Goal: Task Accomplishment & Management: Manage account settings

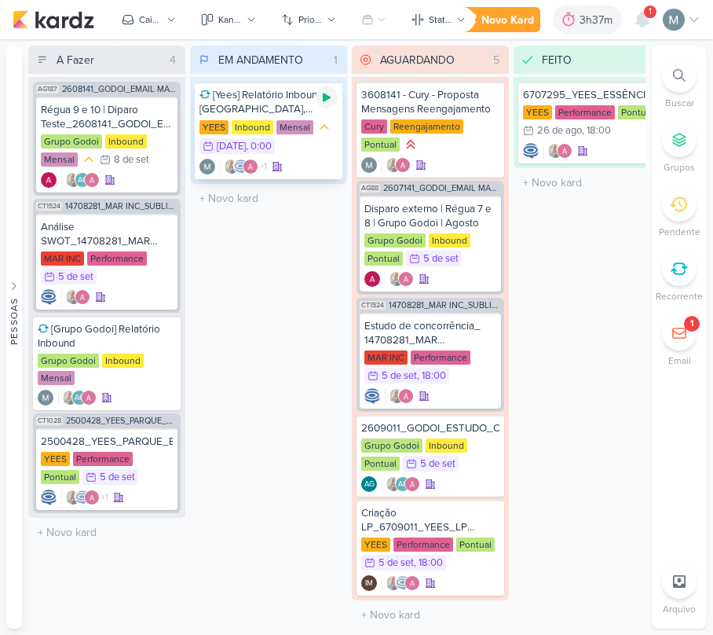
click at [322, 97] on icon at bounding box center [326, 97] width 13 height 13
click at [318, 101] on div at bounding box center [327, 97] width 22 height 22
click at [589, 19] on div "3h37m" at bounding box center [599, 20] width 38 height 16
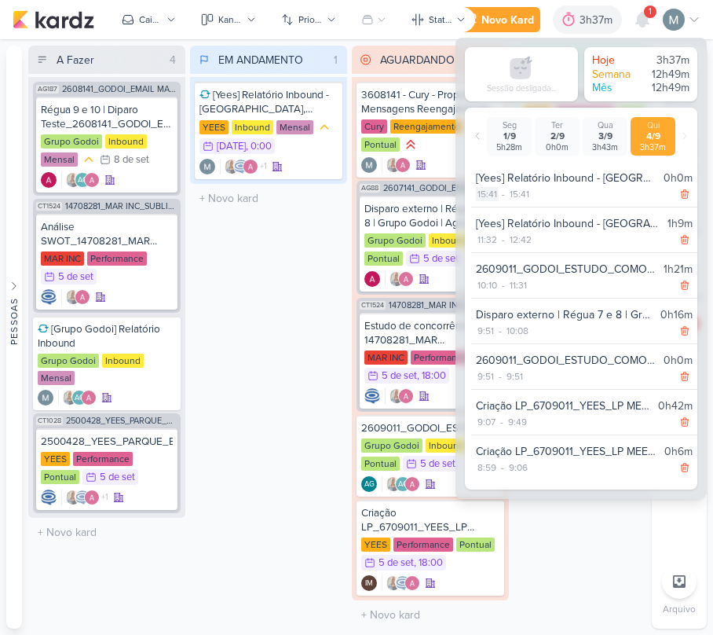
click at [485, 192] on div "15:41" at bounding box center [487, 194] width 23 height 14
select select "15"
select select "41"
drag, startPoint x: 492, startPoint y: 214, endPoint x: 493, endPoint y: 202, distance: 12.7
click at [492, 214] on select "00 01 02 03 04 05 06 07 08 09 10 11 12 13 14 15 16 17 18 19 20 21 22 23" at bounding box center [487, 213] width 22 height 19
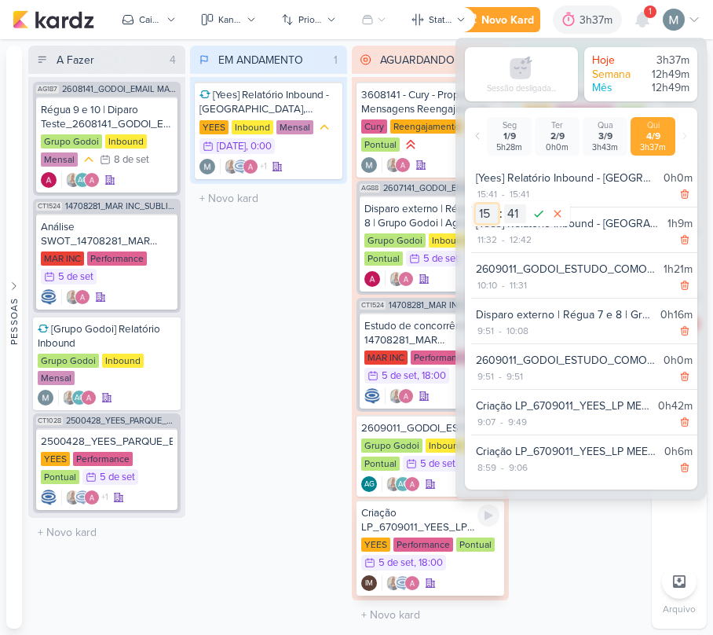
select select "13"
click at [476, 204] on select "00 01 02 03 04 05 06 07 08 09 10 11 12 13 14 15 16 17 18 19 20 21 22 23" at bounding box center [487, 213] width 22 height 19
click at [540, 217] on icon at bounding box center [538, 213] width 19 height 19
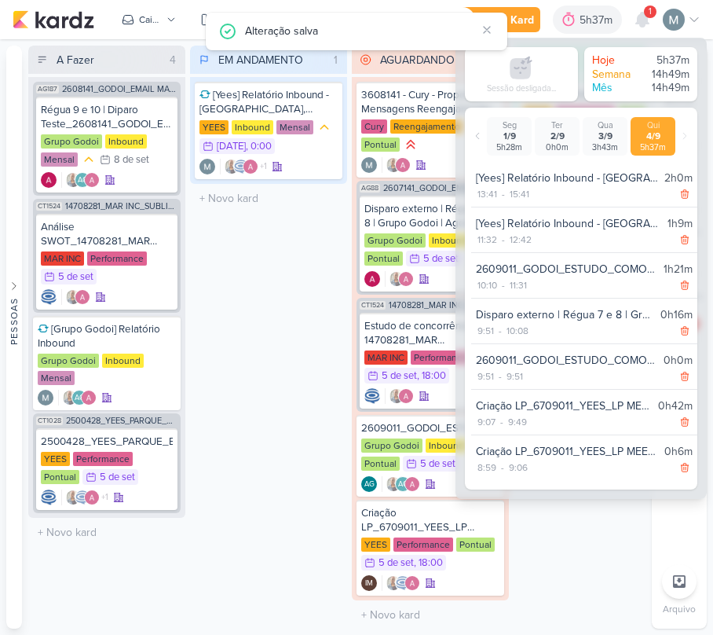
click at [308, 251] on div "EM ANDAMENTO 1 Mover Para Esquerda Mover Para Direita [GEOGRAPHIC_DATA] [Yees] …" at bounding box center [268, 337] width 157 height 583
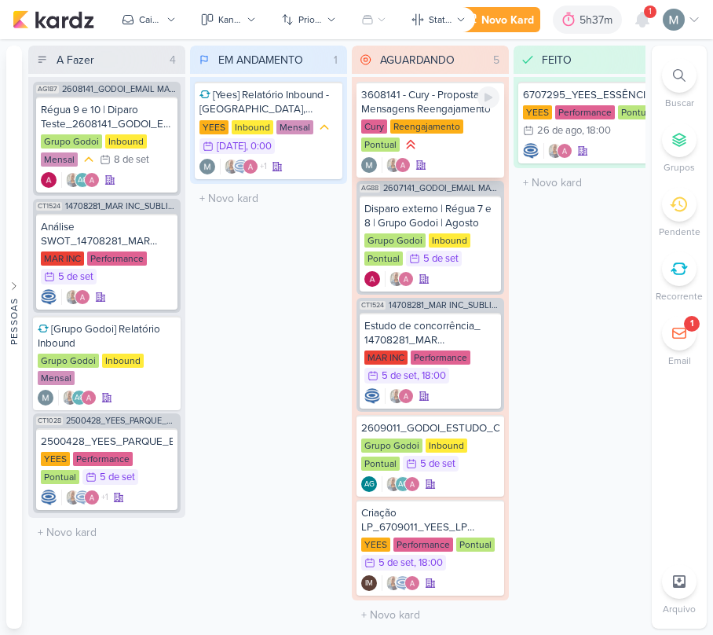
click at [359, 88] on div "3608141 - Cury - Proposta Mensagens Reengajamento Cury Reengajamento Pontual" at bounding box center [431, 130] width 148 height 96
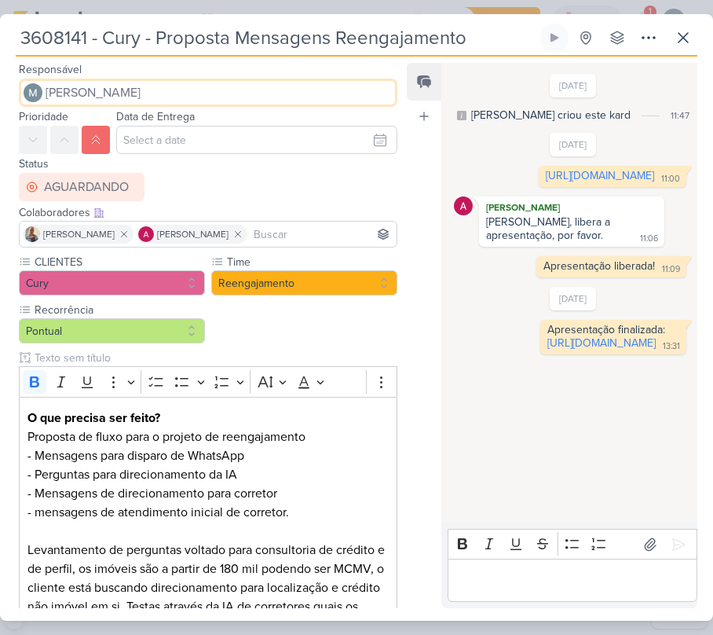
click at [359, 88] on button "[PERSON_NAME]" at bounding box center [208, 93] width 379 height 28
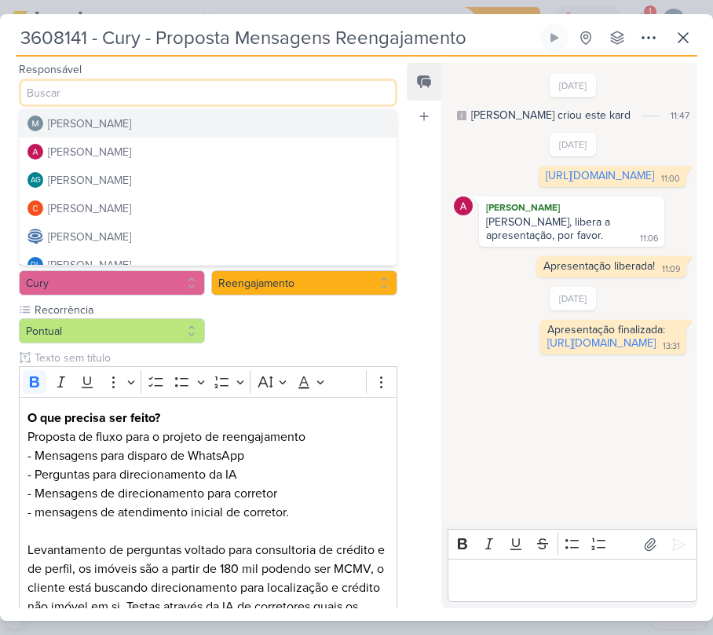
click at [372, 88] on input at bounding box center [208, 93] width 379 height 28
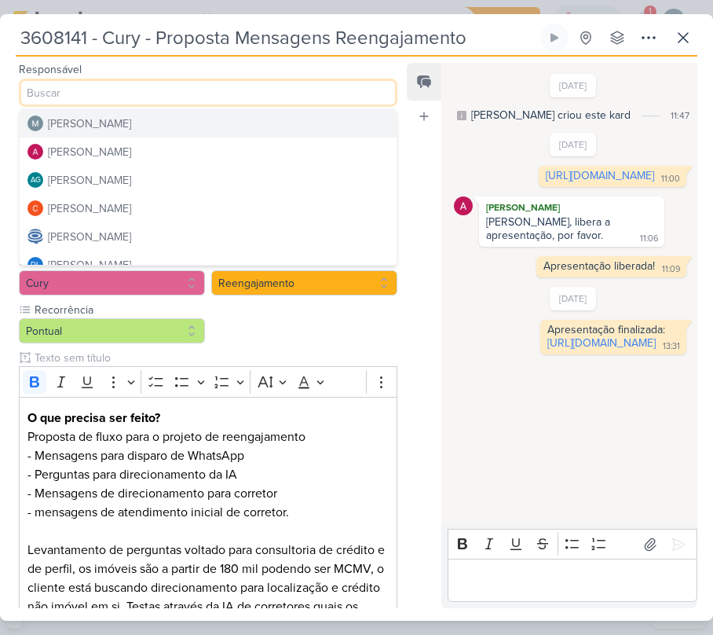
click at [372, 88] on input at bounding box center [208, 93] width 379 height 28
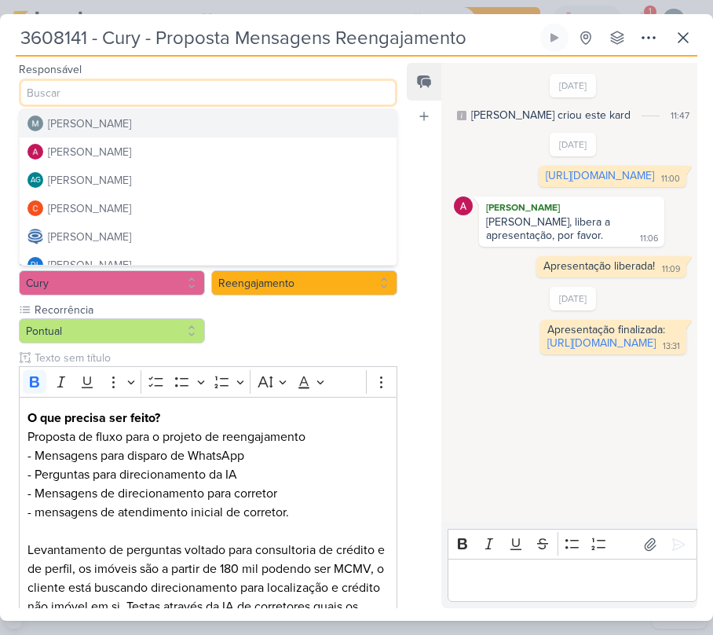
click at [372, 88] on input at bounding box center [208, 93] width 379 height 28
click at [361, 14] on div "3608141 - Cury - Proposta Mensagens Reengajamento Criado por mim" at bounding box center [356, 317] width 713 height 606
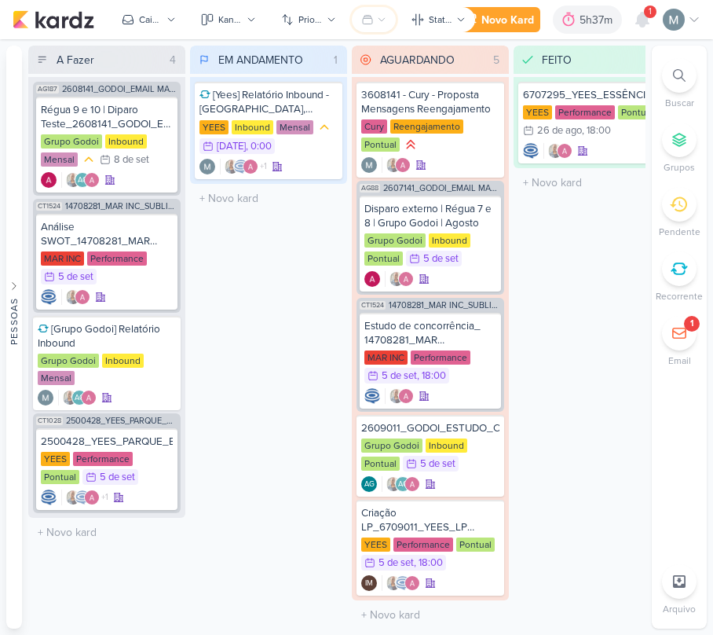
click at [361, 13] on icon at bounding box center [367, 19] width 13 height 13
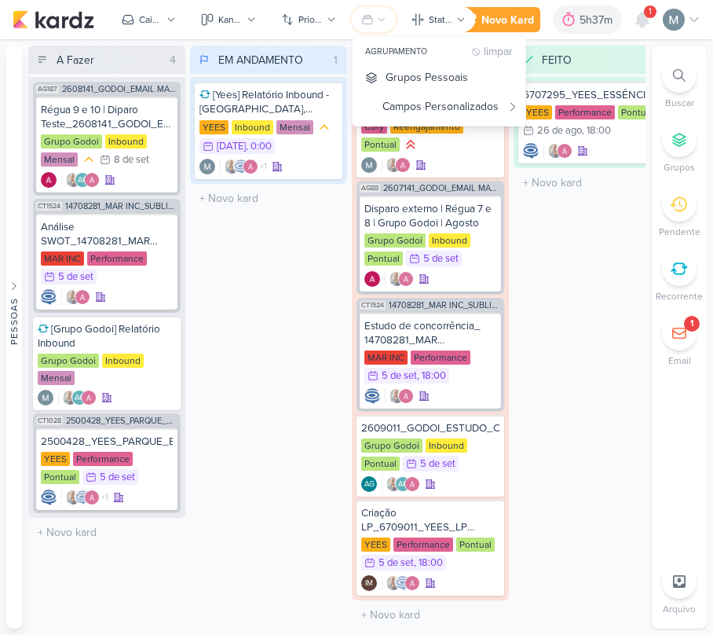
click at [361, 13] on icon at bounding box center [367, 19] width 13 height 13
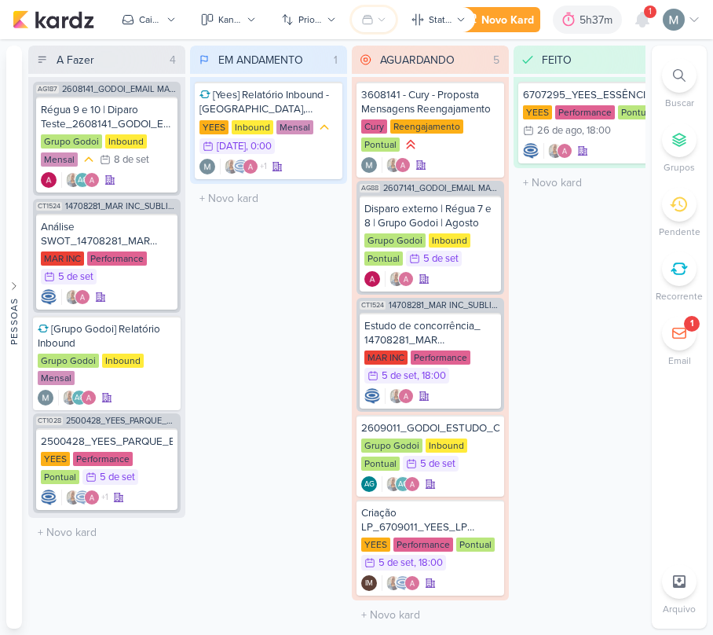
click at [377, 17] on icon at bounding box center [381, 19] width 9 height 9
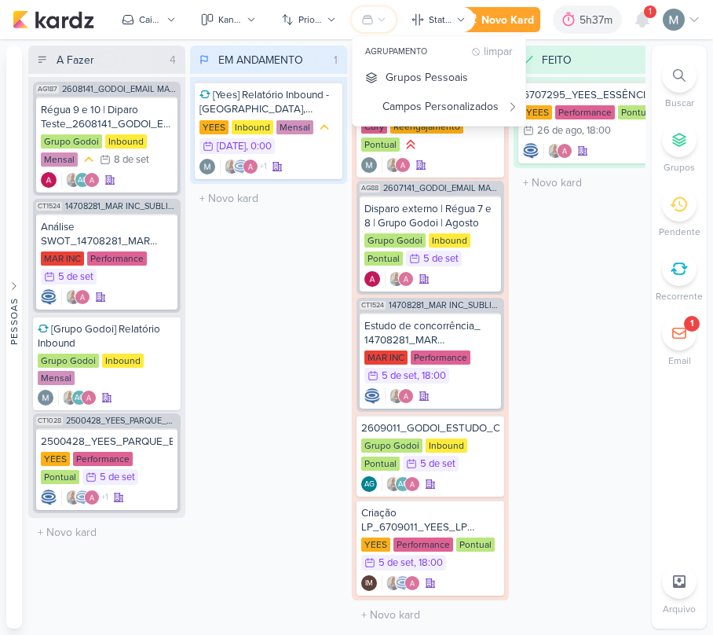
click at [377, 17] on icon at bounding box center [381, 19] width 9 height 9
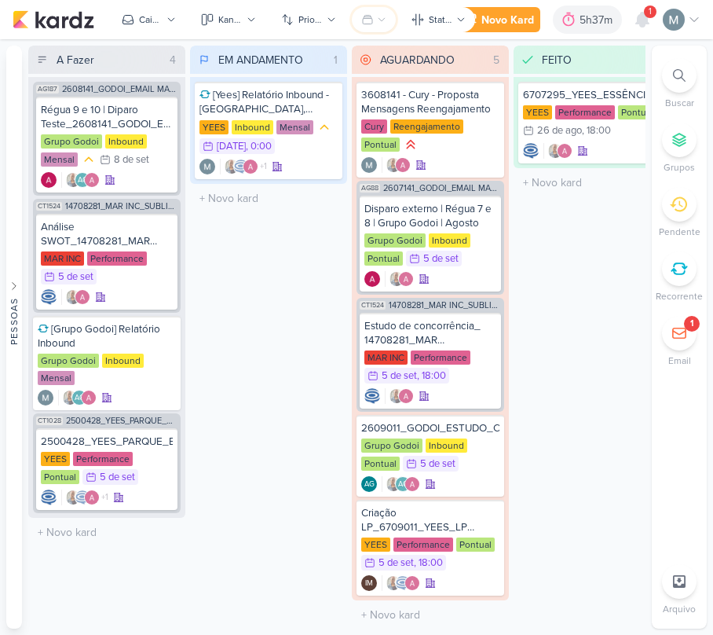
click at [377, 17] on icon at bounding box center [381, 19] width 9 height 9
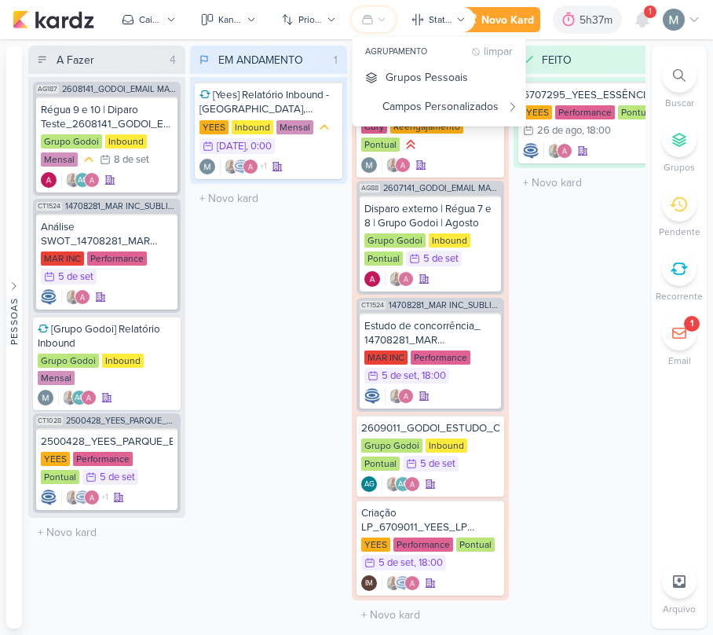
click at [377, 17] on icon at bounding box center [381, 19] width 9 height 9
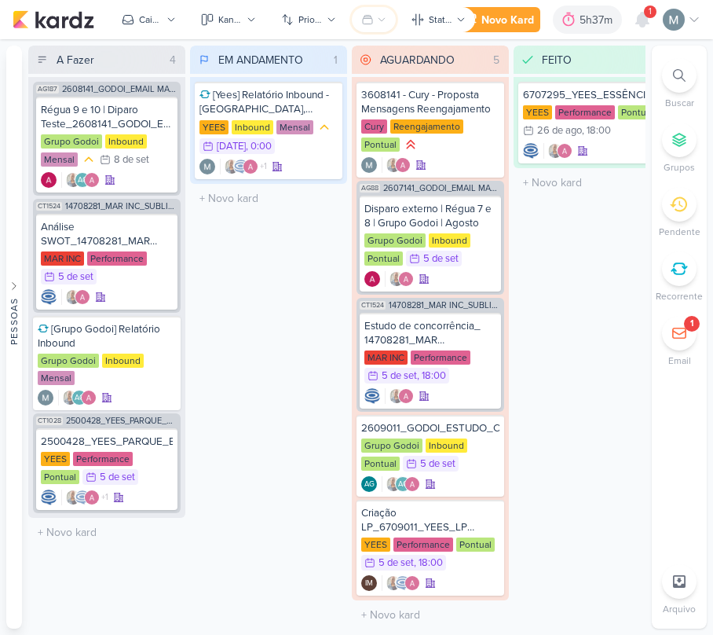
click at [377, 17] on icon at bounding box center [381, 19] width 9 height 9
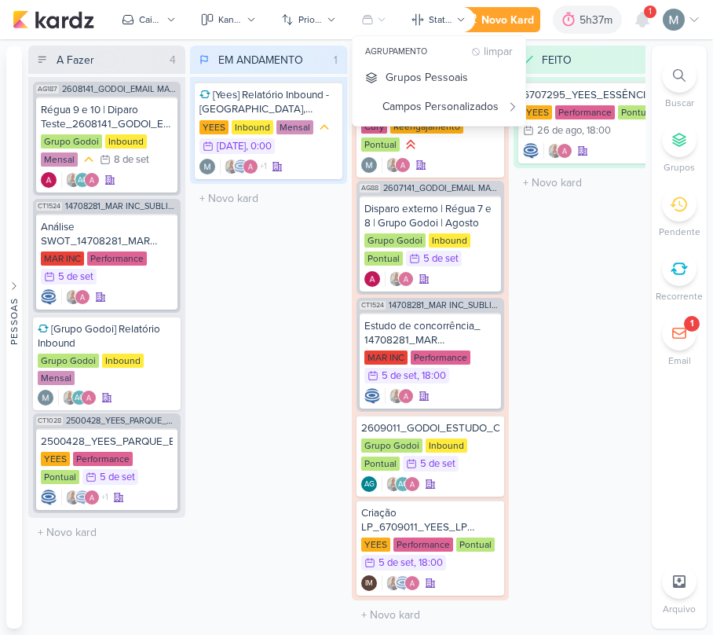
click at [627, 13] on div "Novo Kard Ctrl + k 5h37m Sessão desligada... Hoje 5h37m Semana 14h49m Mês 14h49…" at bounding box center [576, 19] width 247 height 28
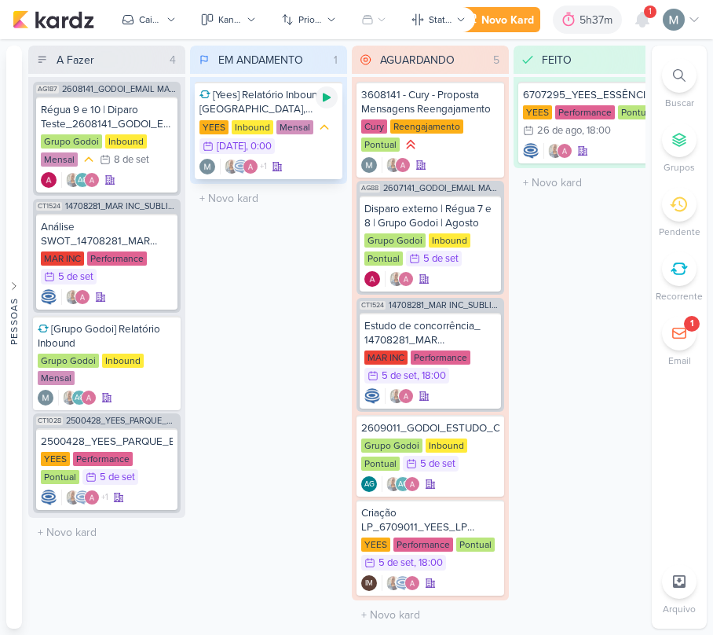
click at [334, 97] on div at bounding box center [327, 97] width 22 height 22
click at [650, 33] on div "1" at bounding box center [642, 19] width 28 height 28
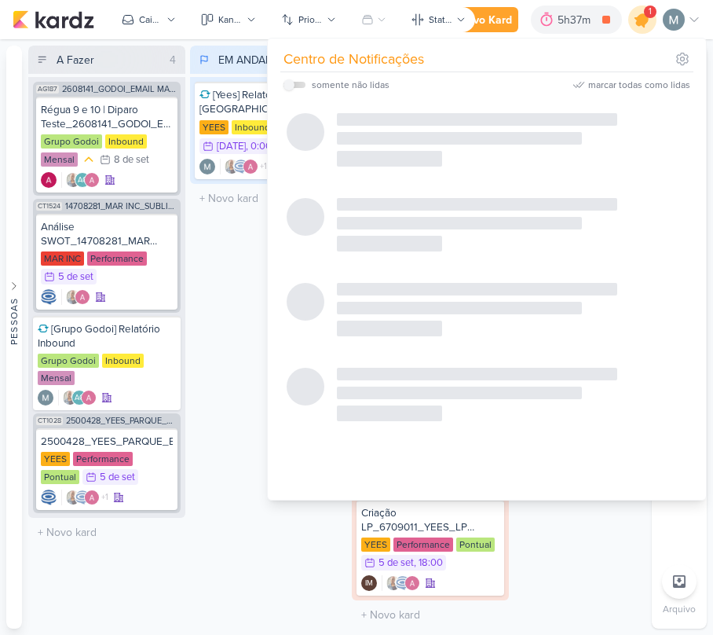
click at [639, 20] on icon at bounding box center [642, 19] width 19 height 19
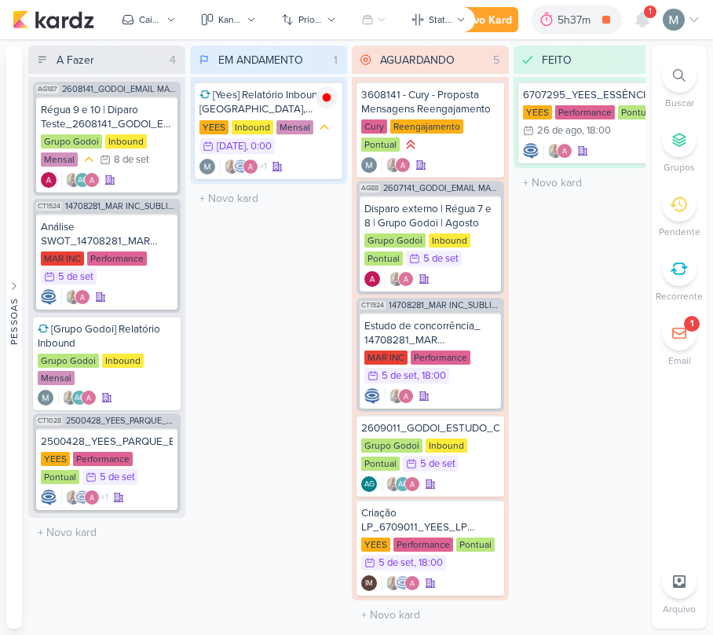
click at [624, 20] on div "Novo Kard Ctrl + k 5h37m [Yees] Relatório Inbound - [GEOGRAPHIC_DATA], [GEOGRAP…" at bounding box center [565, 19] width 269 height 28
click at [631, 20] on div at bounding box center [642, 19] width 28 height 28
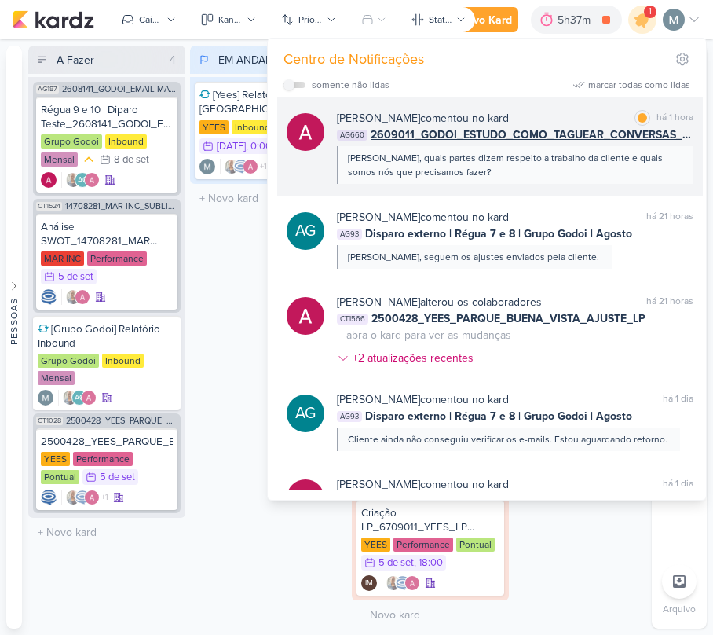
click at [462, 142] on span "2609011_GODOI_ESTUDO_COMO_TAGUEAR_CONVERSAS_WHATSAPP_RD" at bounding box center [532, 134] width 323 height 16
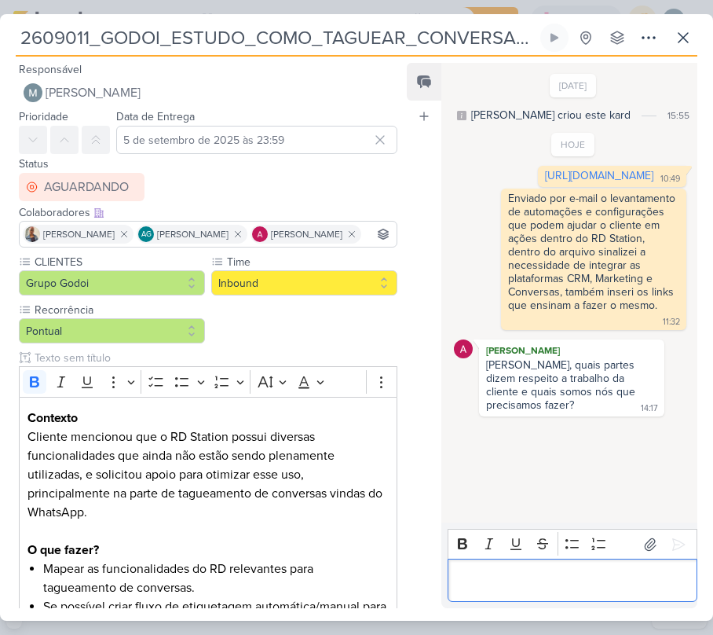
click at [503, 566] on div "Editor editing area: main" at bounding box center [573, 579] width 250 height 43
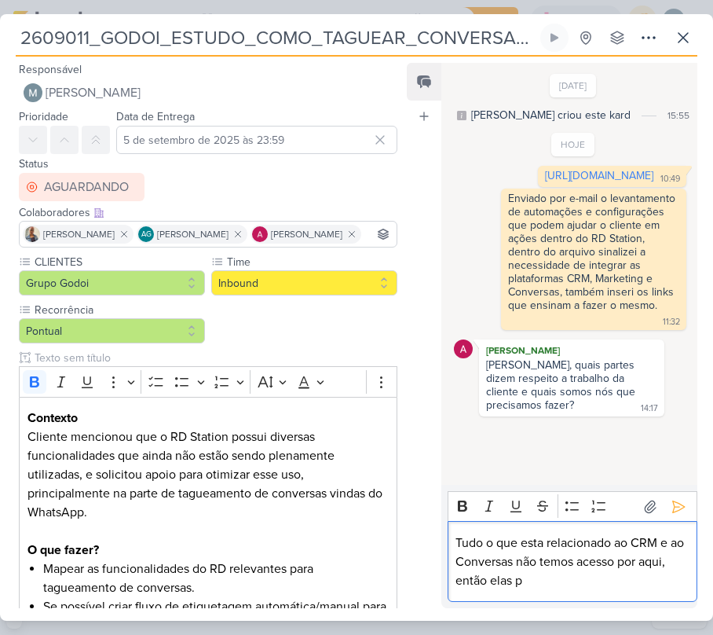
click at [591, 557] on p "Tudo o que esta relacionado ao CRM e ao Conversas não temos acesso por aqui, en…" at bounding box center [572, 561] width 233 height 57
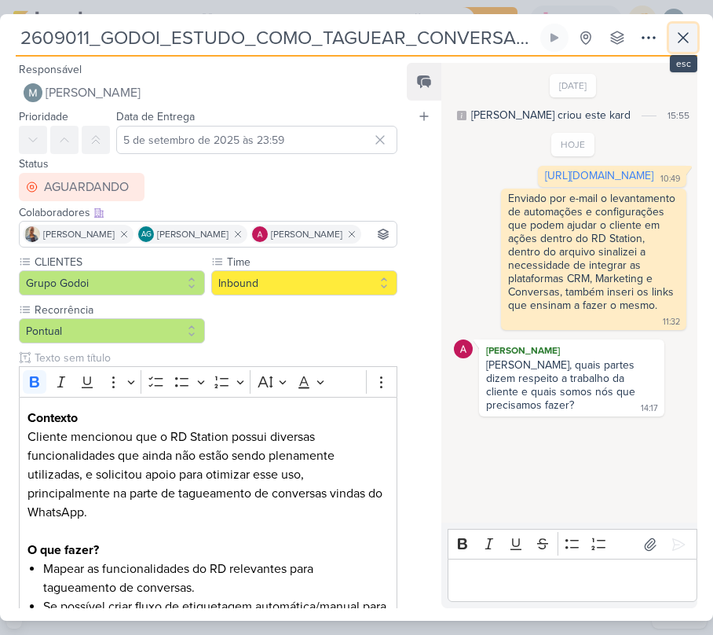
click at [694, 25] on button at bounding box center [683, 38] width 28 height 28
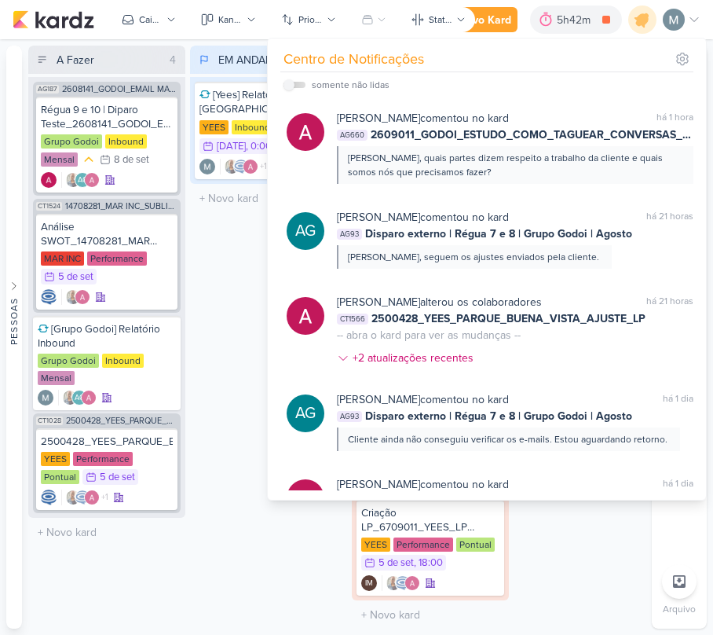
click at [217, 280] on div "EM ANDAMENTO 1 Mover Para Esquerda Mover Para Direita [GEOGRAPHIC_DATA] [Yees] …" at bounding box center [268, 337] width 157 height 583
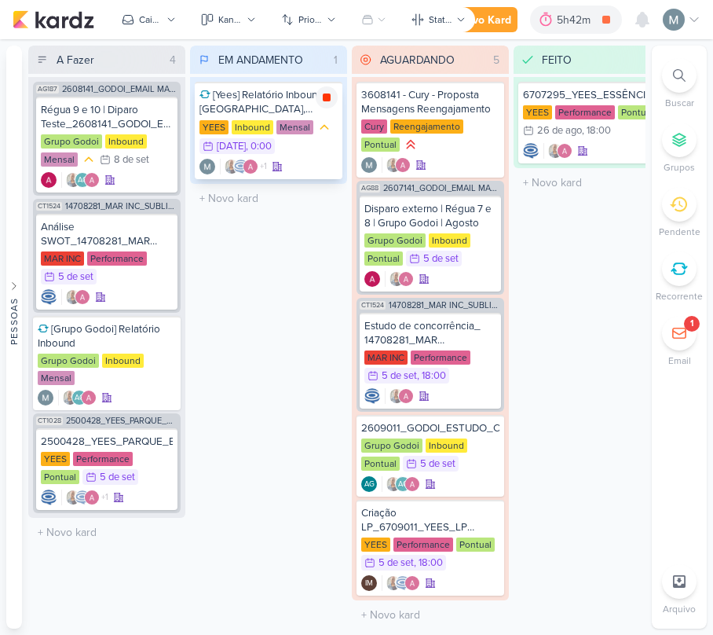
click at [331, 97] on icon at bounding box center [326, 97] width 13 height 13
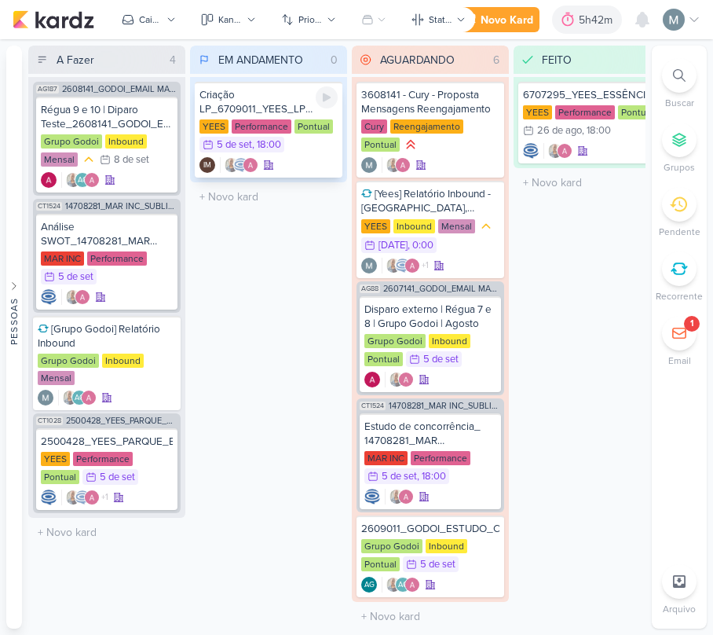
click at [320, 104] on div at bounding box center [327, 97] width 22 height 22
click at [327, 101] on icon at bounding box center [326, 97] width 13 height 13
click at [302, 102] on div "Criação LP_6709011_YEES_LP MEETING_PARQUE [GEOGRAPHIC_DATA]" at bounding box center [268, 102] width 138 height 28
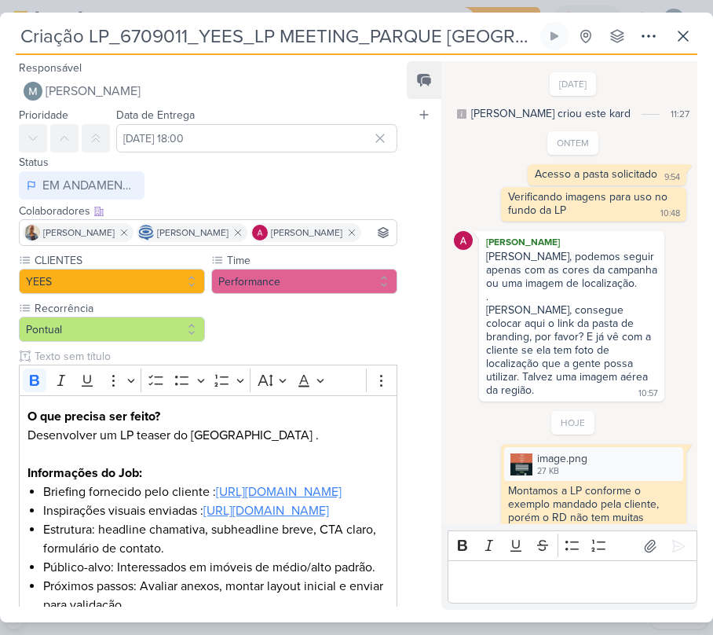
scroll to position [108, 0]
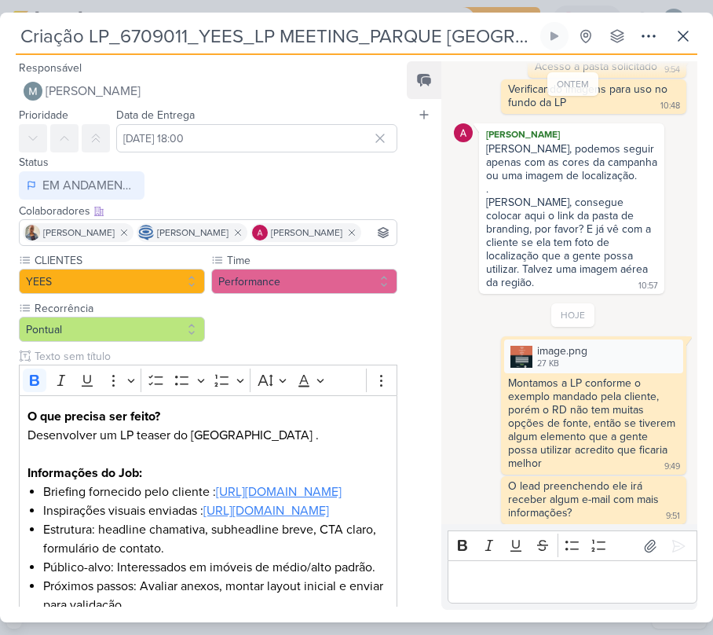
click at [595, 619] on div "Responsável [PERSON_NAME] Nenhum contato encontrado create new contact Novo Con…" at bounding box center [356, 338] width 713 height 567
click at [554, 592] on div "Editor editing area: main" at bounding box center [573, 581] width 250 height 43
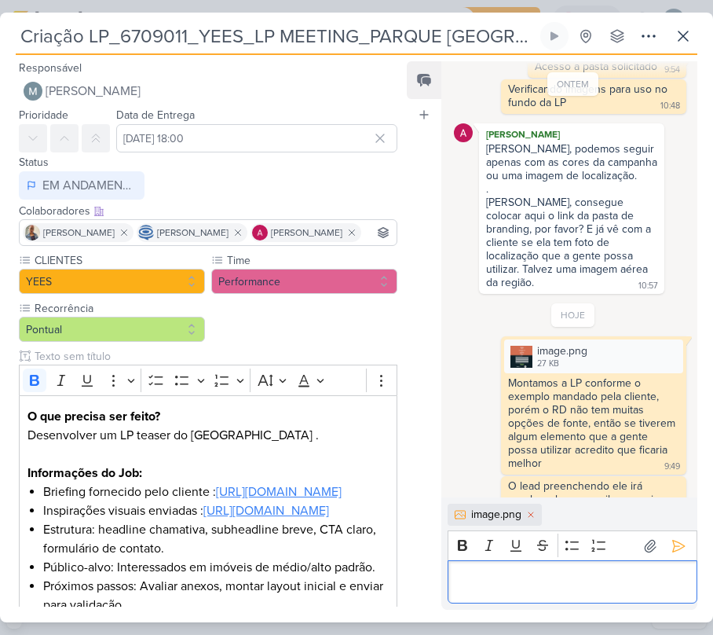
scroll to position [134, 0]
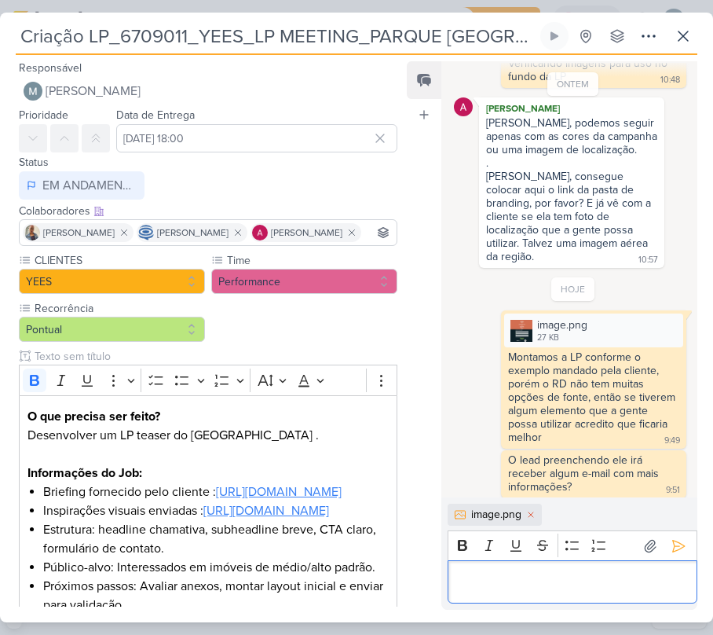
click at [554, 592] on div "Editor editing area: main" at bounding box center [573, 581] width 250 height 43
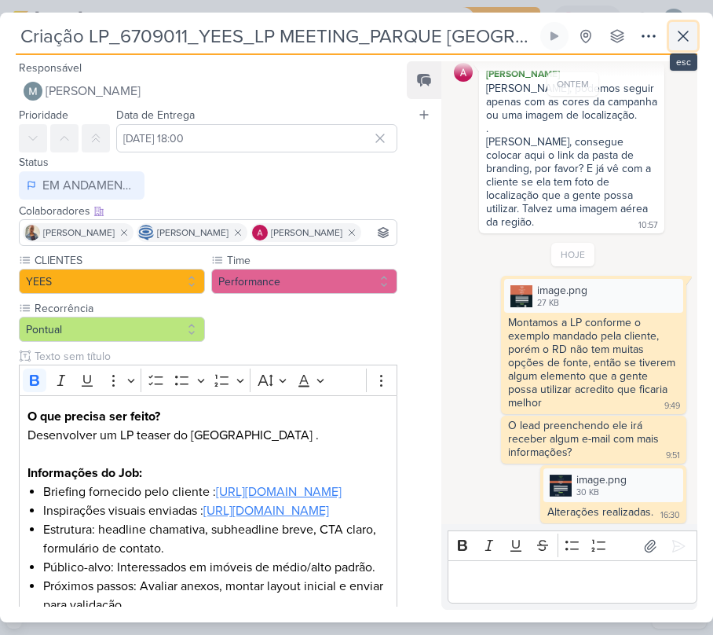
click at [689, 36] on icon at bounding box center [683, 36] width 19 height 19
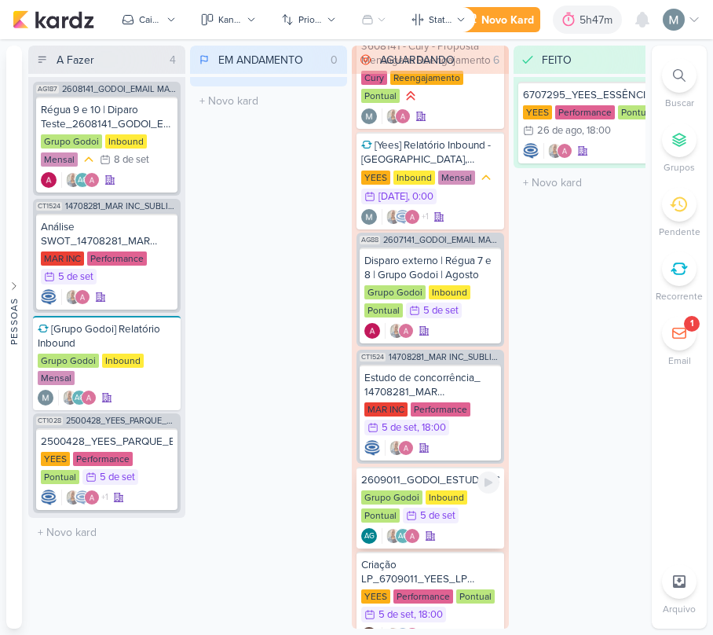
scroll to position [0, 0]
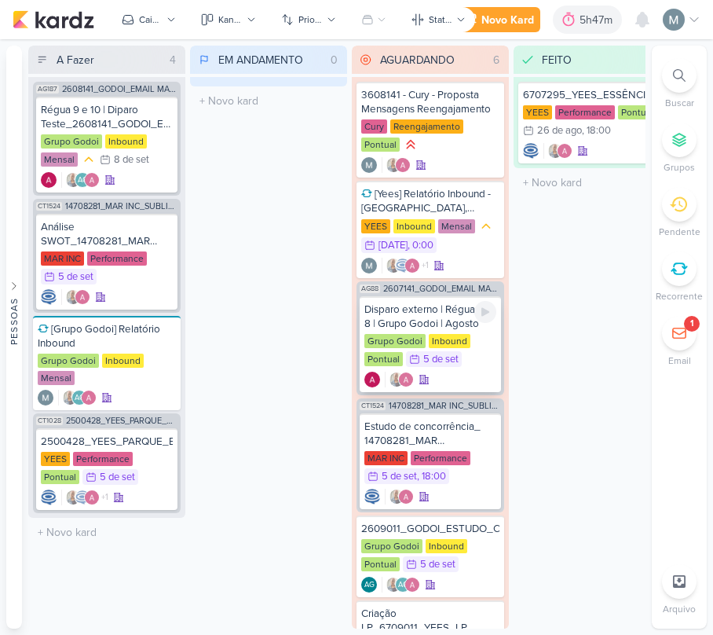
click at [428, 315] on div "Disparo externo | Régua 7 e 8 | Grupo Godoi | Agosto" at bounding box center [430, 316] width 132 height 28
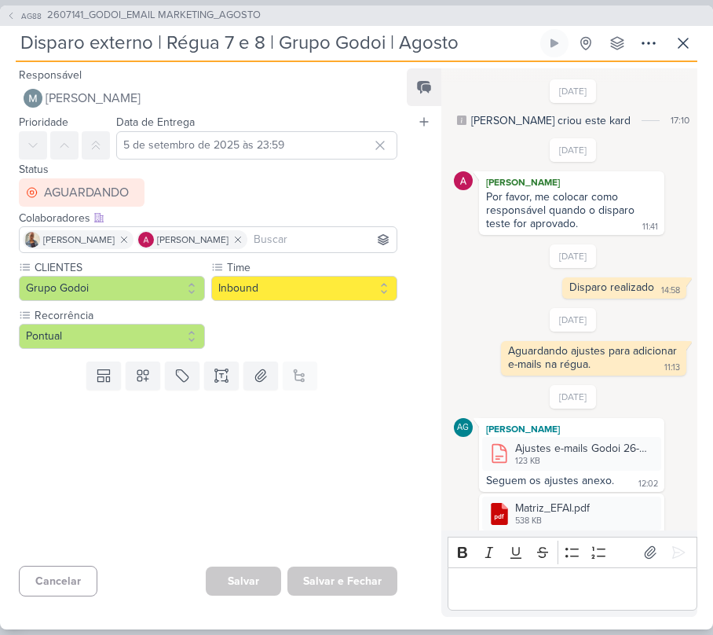
scroll to position [694, 0]
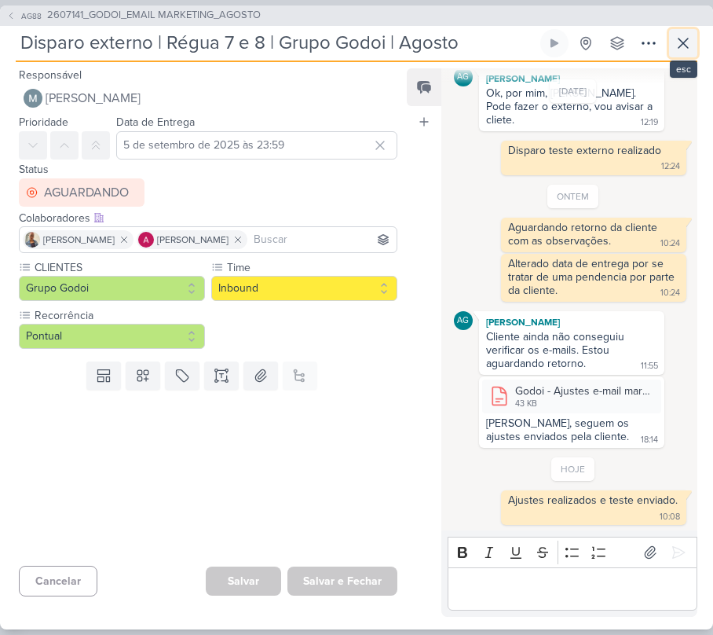
click at [686, 42] on icon at bounding box center [683, 43] width 19 height 19
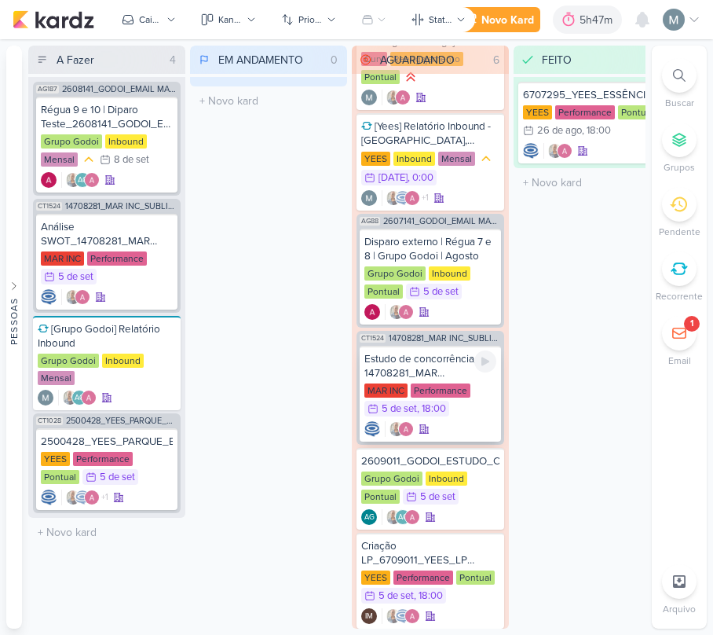
scroll to position [104, 0]
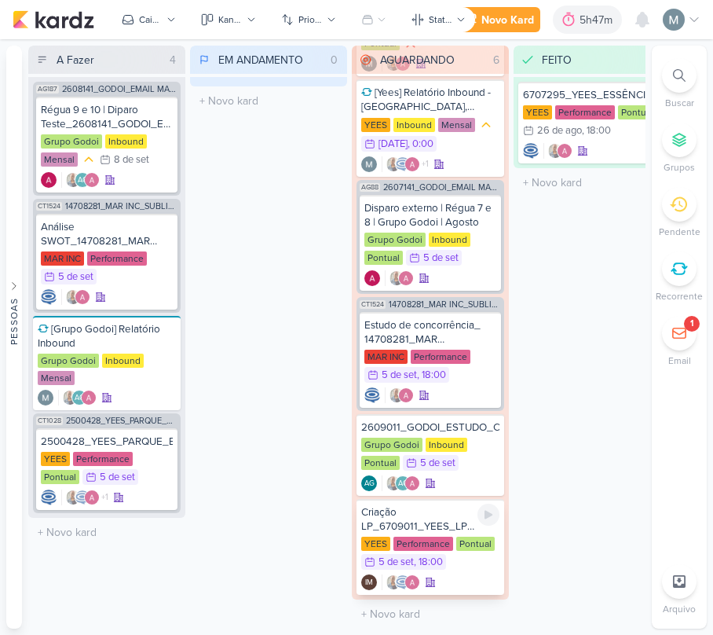
click at [404, 526] on div "Criação LP_6709011_YEES_LP MEETING_PARQUE [GEOGRAPHIC_DATA]" at bounding box center [430, 519] width 138 height 28
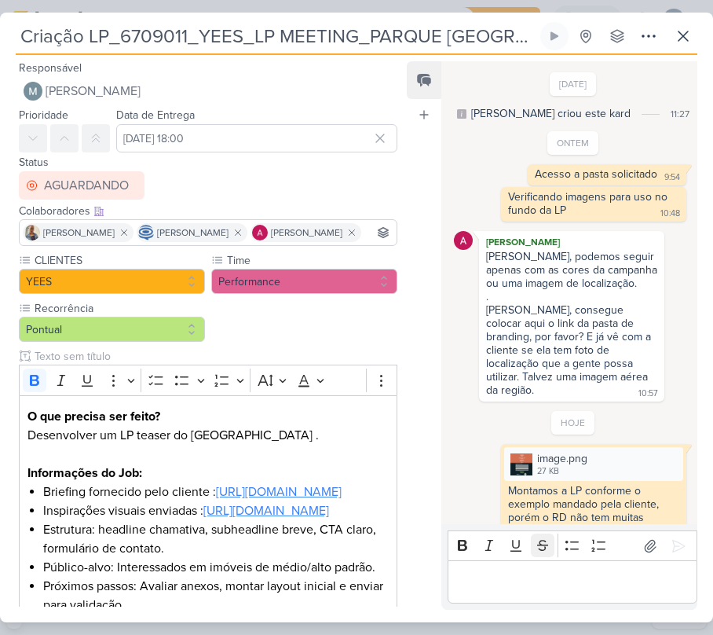
scroll to position [168, 0]
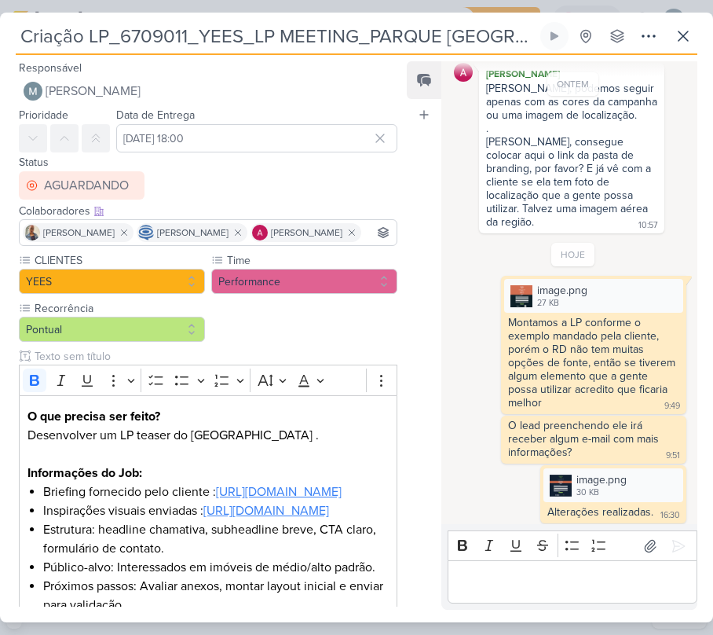
click at [613, 609] on div "Responsável [PERSON_NAME] Nenhum contato encontrado create new contact Novo Con…" at bounding box center [356, 338] width 713 height 567
click at [575, 603] on div "Rich Text Editor Bold Italic Underline Strikethrough Bulleted List Numbered Lis…" at bounding box center [569, 567] width 256 height 86
click at [545, 591] on div "Editor editing area: main" at bounding box center [573, 581] width 250 height 43
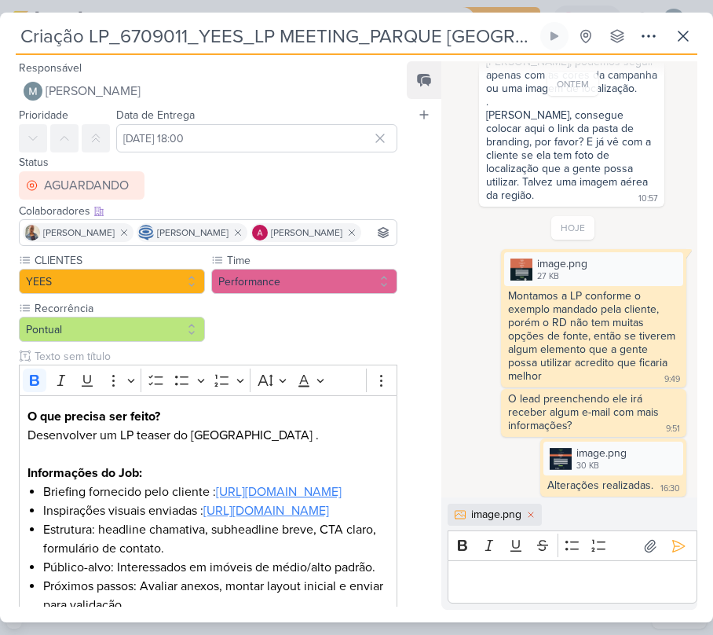
click at [569, 585] on p "Editor editing area: main" at bounding box center [572, 582] width 233 height 19
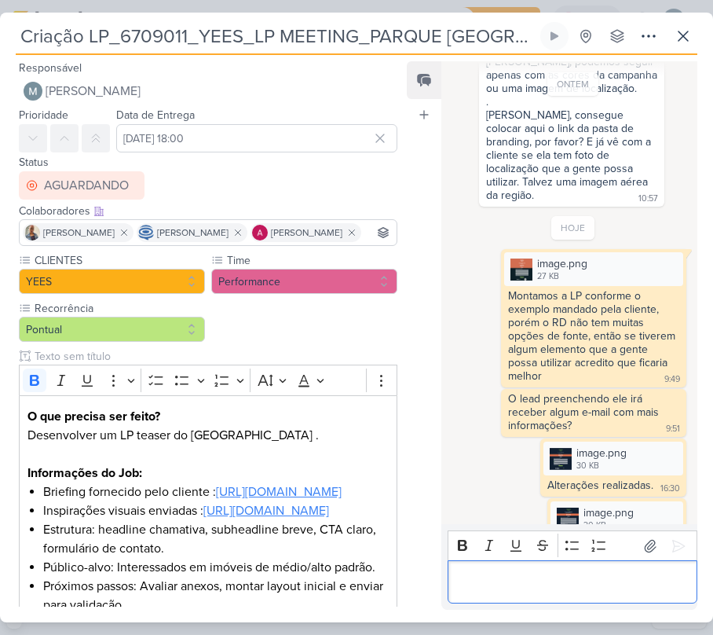
scroll to position [228, 0]
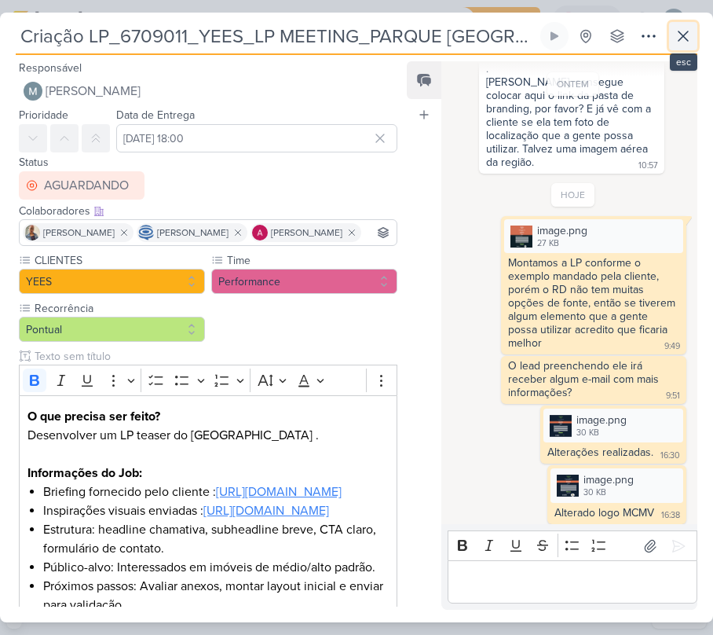
click at [674, 44] on icon at bounding box center [683, 36] width 19 height 19
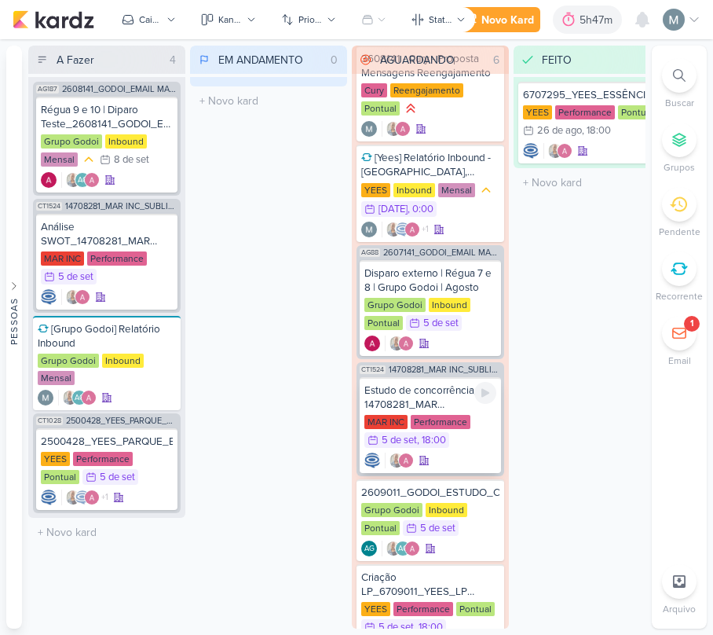
scroll to position [0, 0]
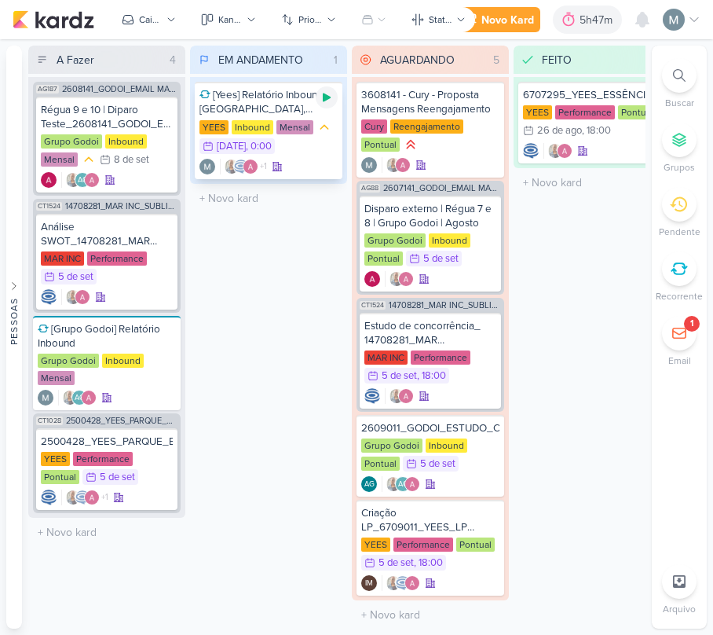
click at [331, 97] on icon at bounding box center [326, 97] width 13 height 13
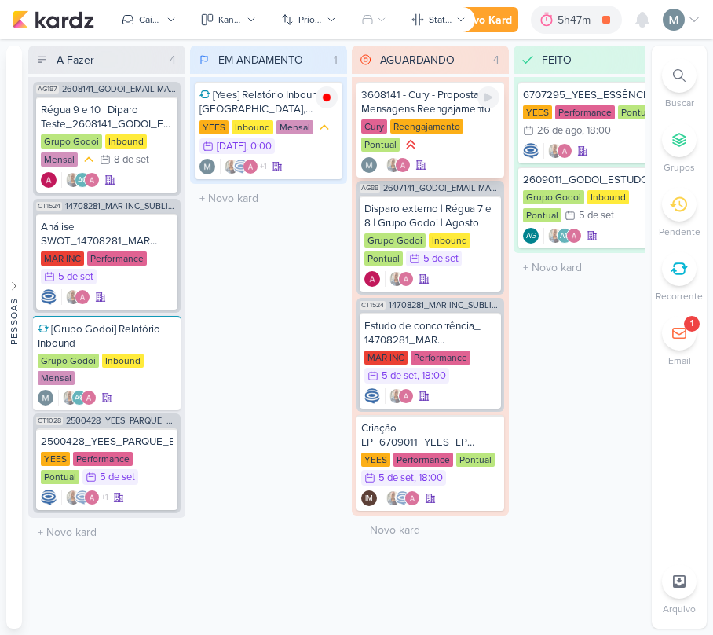
click at [448, 152] on div "Cury Reengajamento Pontual" at bounding box center [430, 136] width 138 height 35
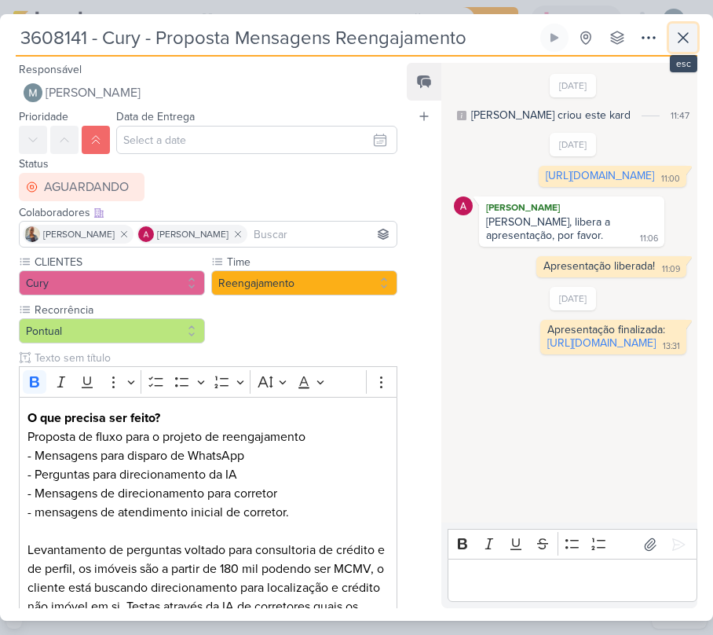
click at [677, 46] on icon at bounding box center [683, 37] width 19 height 19
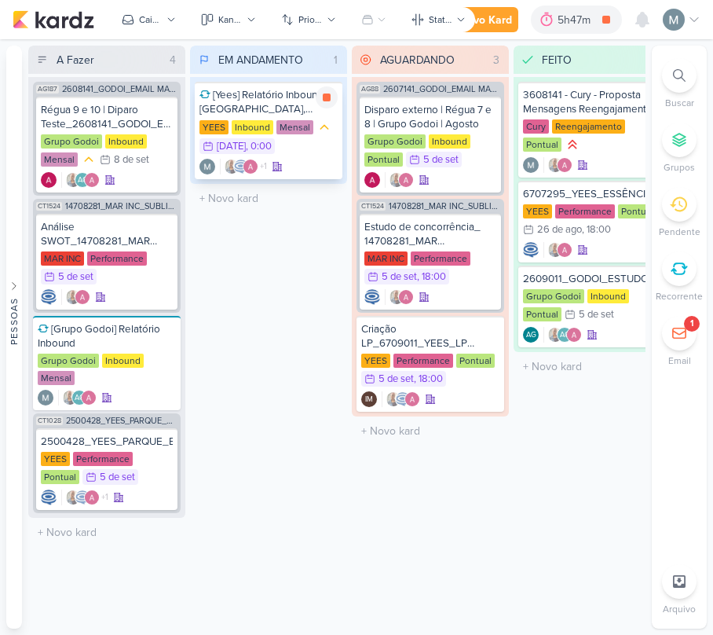
click at [232, 89] on div "[Yees] Relatório Inbound - [GEOGRAPHIC_DATA], [GEOGRAPHIC_DATA] e [GEOGRAPHIC_D…" at bounding box center [268, 102] width 138 height 28
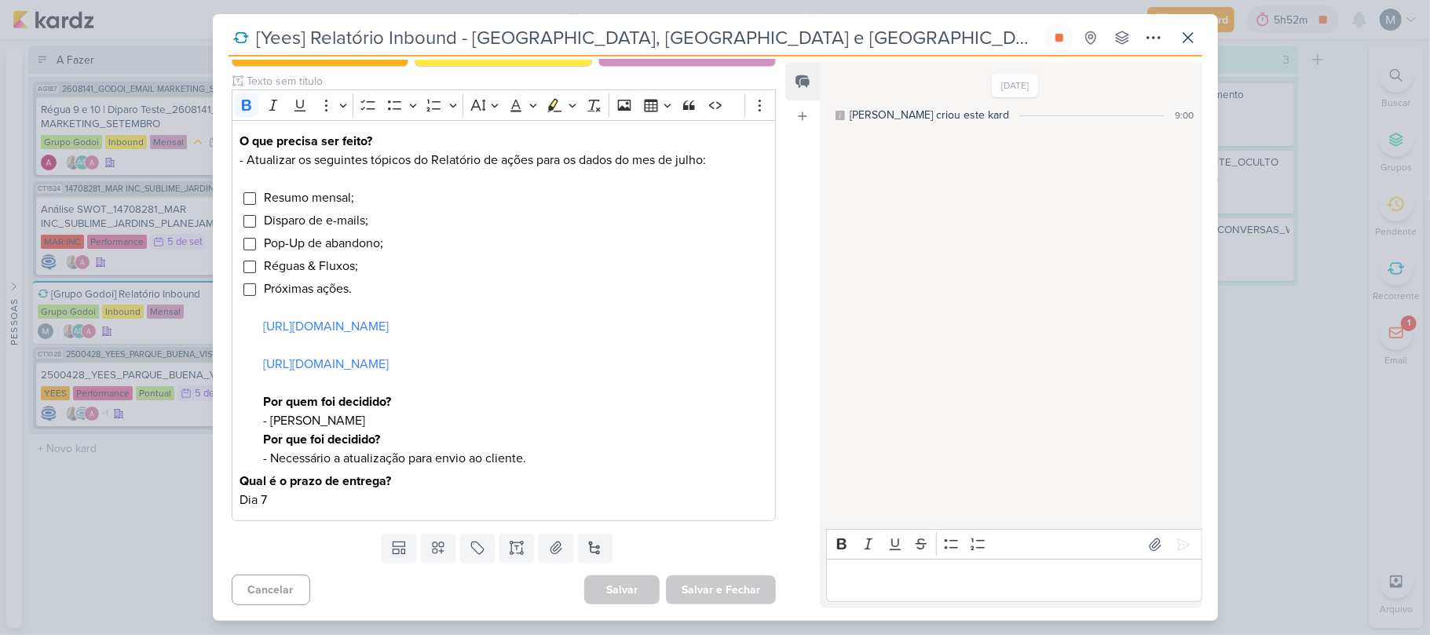
scroll to position [262, 0]
click at [712, 572] on p "Editor editing area: main" at bounding box center [1014, 581] width 359 height 19
click at [712, 29] on button at bounding box center [1059, 38] width 28 height 28
click at [712, 42] on div "[Yees] Relatório Inbound - [GEOGRAPHIC_DATA], [GEOGRAPHIC_DATA] e [GEOGRAPHIC_D…" at bounding box center [715, 323] width 1005 height 598
click at [712, 41] on icon at bounding box center [1188, 37] width 19 height 19
